Goal: Use online tool/utility: Utilize a website feature to perform a specific function

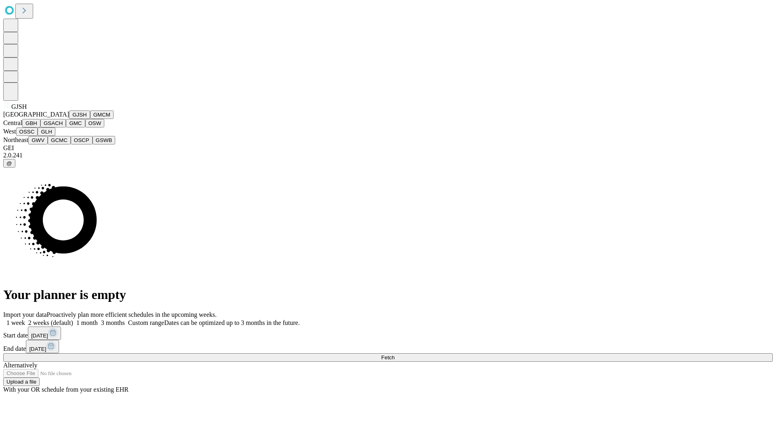
click at [69, 119] on button "GJSH" at bounding box center [79, 114] width 21 height 8
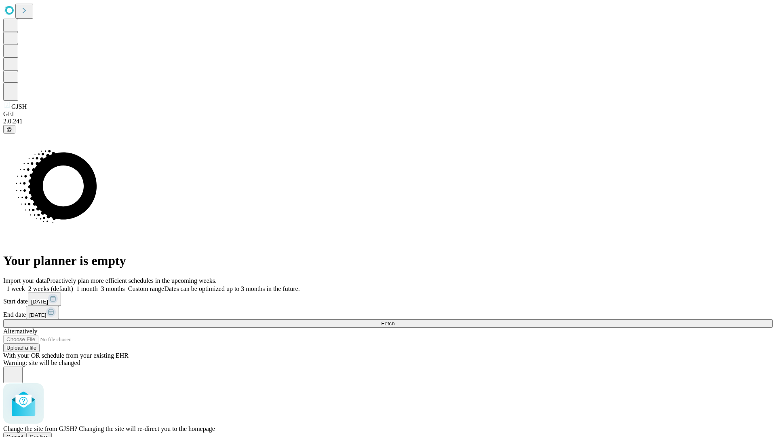
click at [49, 433] on span "Confirm" at bounding box center [39, 436] width 19 height 6
click at [73, 285] on label "2 weeks (default)" at bounding box center [49, 288] width 48 height 7
click at [395, 320] on span "Fetch" at bounding box center [387, 323] width 13 height 6
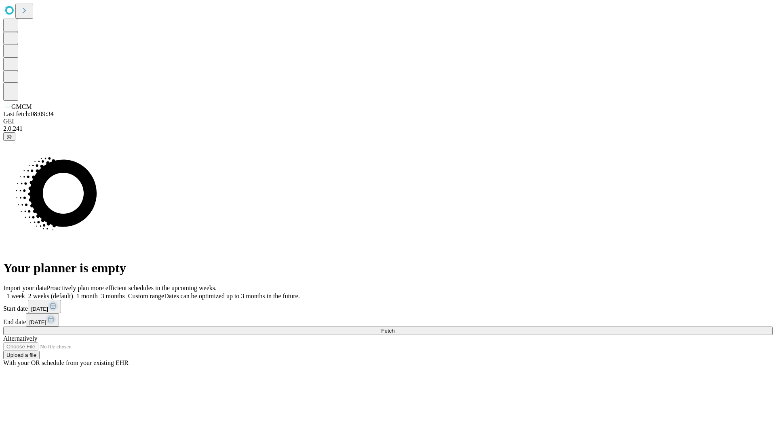
click at [73, 292] on label "2 weeks (default)" at bounding box center [49, 295] width 48 height 7
click at [395, 328] on span "Fetch" at bounding box center [387, 331] width 13 height 6
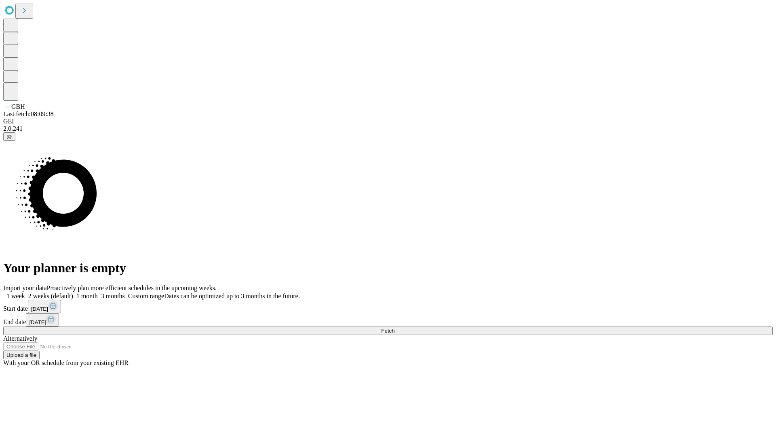
click at [73, 292] on label "2 weeks (default)" at bounding box center [49, 295] width 48 height 7
click at [395, 328] on span "Fetch" at bounding box center [387, 331] width 13 height 6
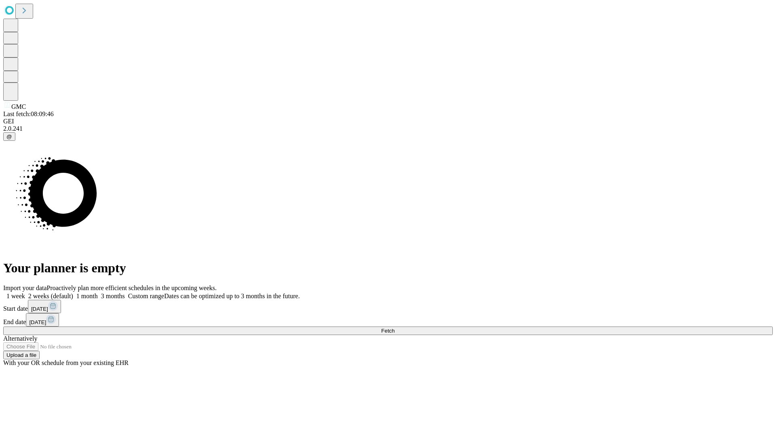
click at [73, 292] on label "2 weeks (default)" at bounding box center [49, 295] width 48 height 7
click at [395, 328] on span "Fetch" at bounding box center [387, 331] width 13 height 6
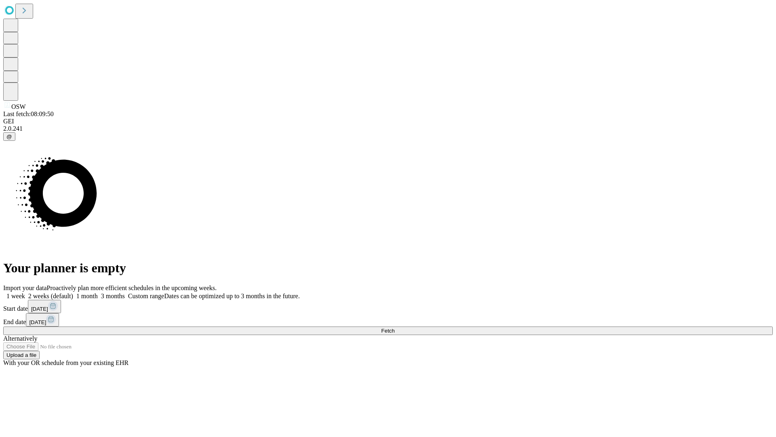
click at [73, 292] on label "2 weeks (default)" at bounding box center [49, 295] width 48 height 7
click at [395, 328] on span "Fetch" at bounding box center [387, 331] width 13 height 6
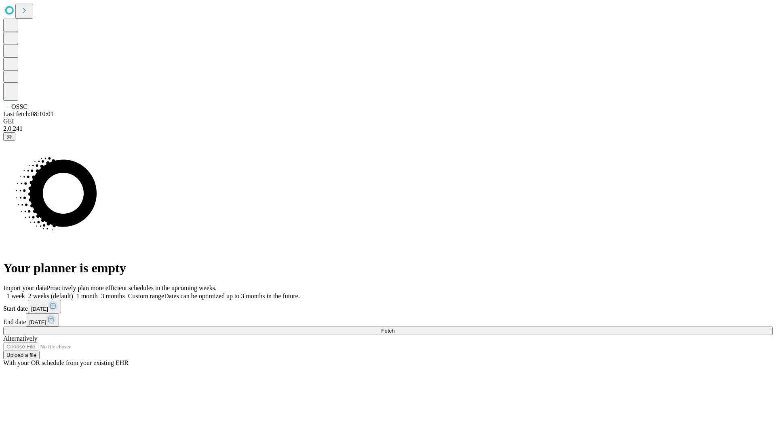
click at [73, 292] on label "2 weeks (default)" at bounding box center [49, 295] width 48 height 7
click at [395, 328] on span "Fetch" at bounding box center [387, 331] width 13 height 6
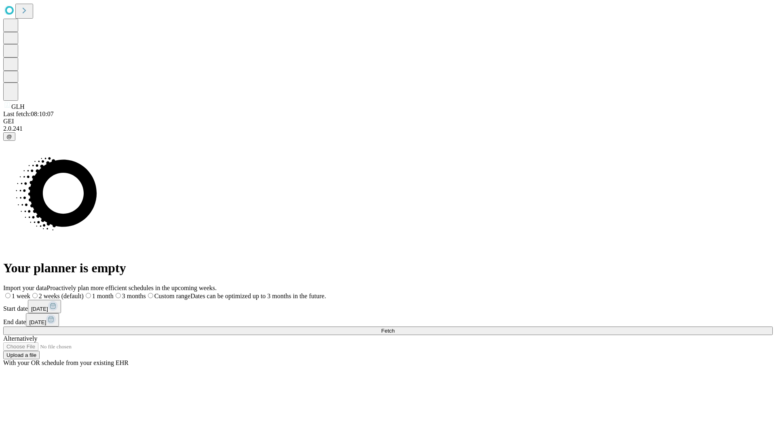
click at [84, 292] on label "2 weeks (default)" at bounding box center [56, 295] width 53 height 7
click at [395, 328] on span "Fetch" at bounding box center [387, 331] width 13 height 6
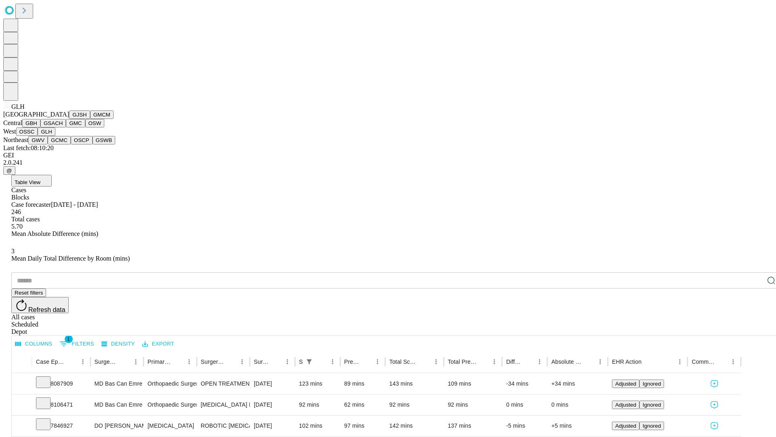
click at [48, 144] on button "GWV" at bounding box center [37, 140] width 19 height 8
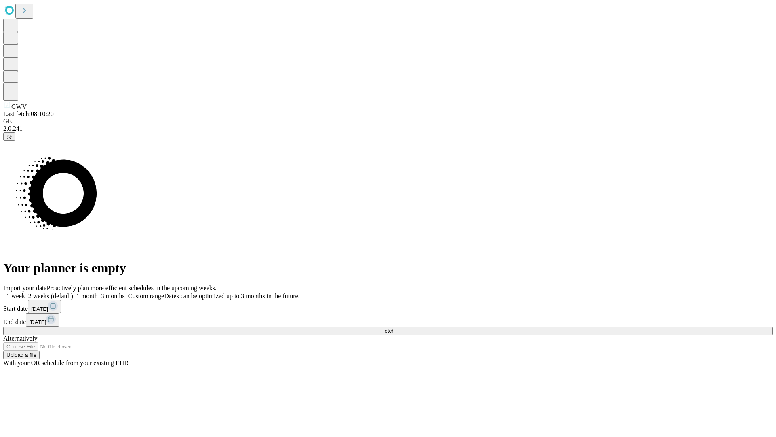
click at [73, 292] on label "2 weeks (default)" at bounding box center [49, 295] width 48 height 7
click at [395, 328] on span "Fetch" at bounding box center [387, 331] width 13 height 6
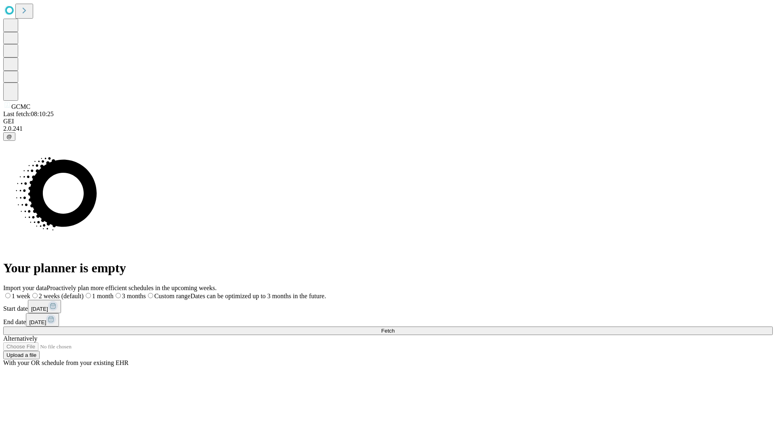
click at [84, 292] on label "2 weeks (default)" at bounding box center [56, 295] width 53 height 7
click at [395, 328] on span "Fetch" at bounding box center [387, 331] width 13 height 6
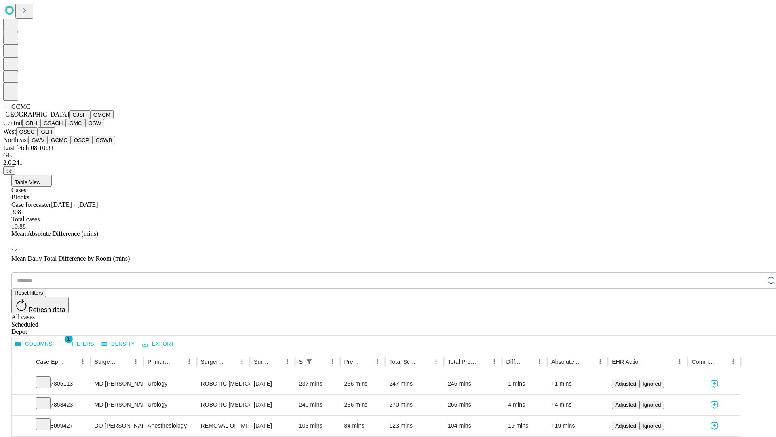
click at [71, 144] on button "OSCP" at bounding box center [82, 140] width 22 height 8
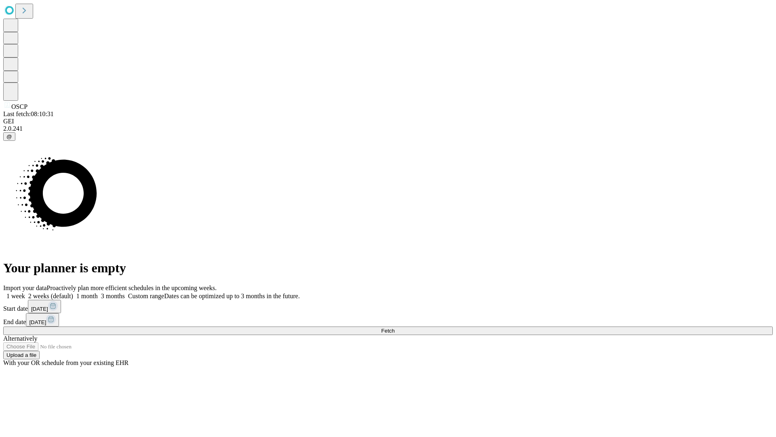
click at [73, 292] on label "2 weeks (default)" at bounding box center [49, 295] width 48 height 7
click at [395, 328] on span "Fetch" at bounding box center [387, 331] width 13 height 6
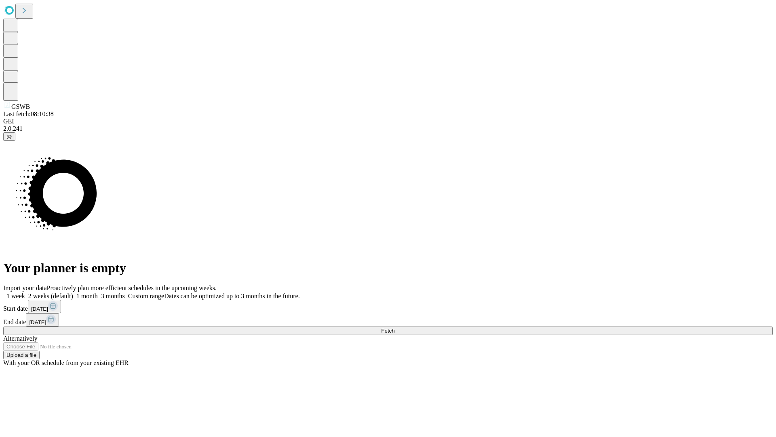
click at [73, 292] on label "2 weeks (default)" at bounding box center [49, 295] width 48 height 7
click at [395, 328] on span "Fetch" at bounding box center [387, 331] width 13 height 6
